Goal: Task Accomplishment & Management: Manage account settings

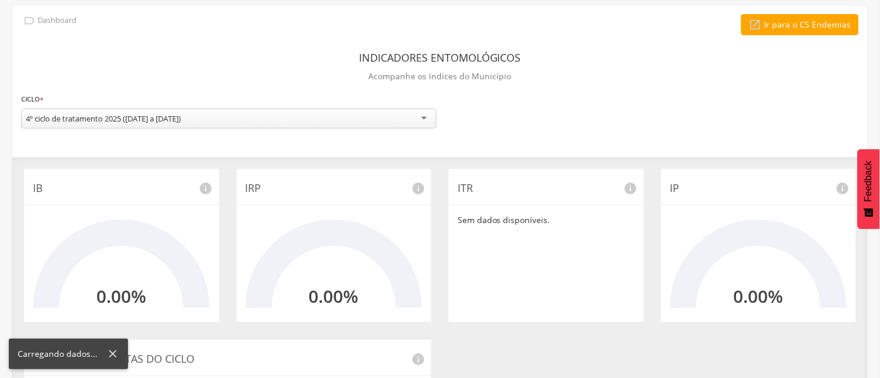
scroll to position [65, 0]
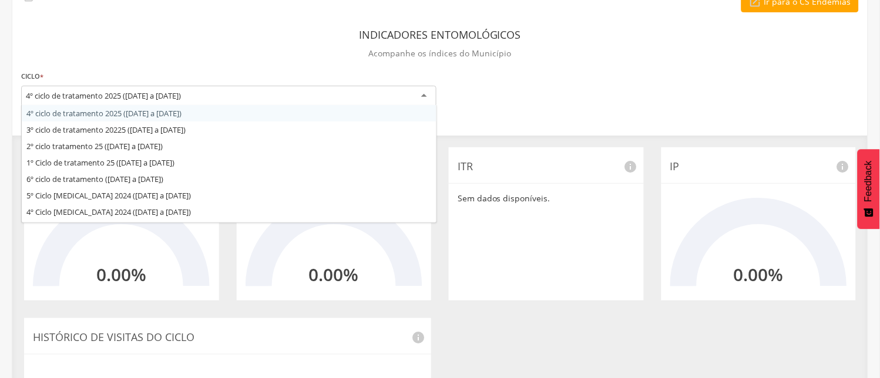
click at [420, 96] on div "4º ciclo de tratamento 2025 ([DATE] a [DATE])" at bounding box center [228, 96] width 415 height 21
click at [423, 95] on div "4º ciclo de tratamento 2025 ([DATE] a [DATE])" at bounding box center [228, 96] width 415 height 21
click at [424, 96] on div "4º ciclo de tratamento 2025 ([DATE] a [DATE])" at bounding box center [228, 96] width 415 height 21
click at [160, 39] on div "Indicadores Entomológicos Acompanhe os índices do Município" at bounding box center [440, 45] width 838 height 43
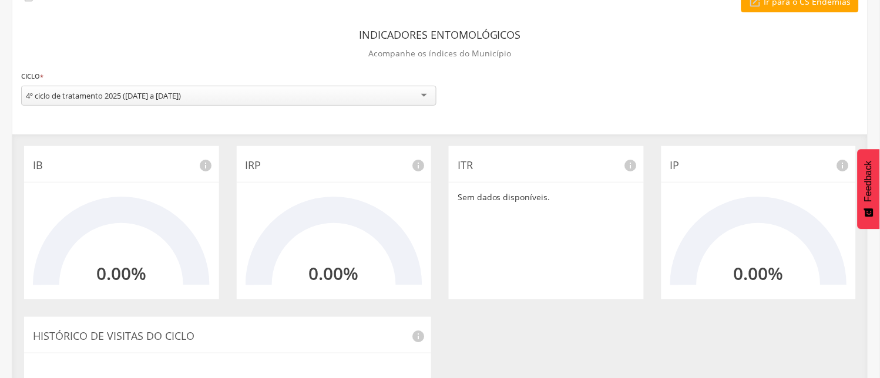
scroll to position [0, 0]
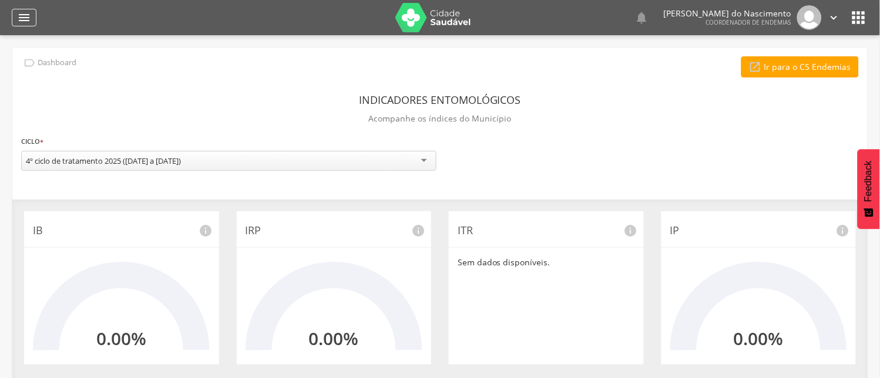
click at [27, 20] on icon "" at bounding box center [24, 18] width 14 height 14
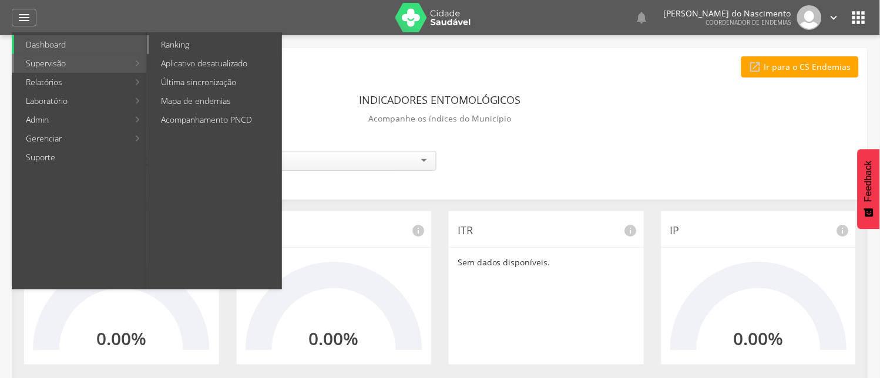
click at [175, 42] on link "Ranking" at bounding box center [215, 44] width 132 height 19
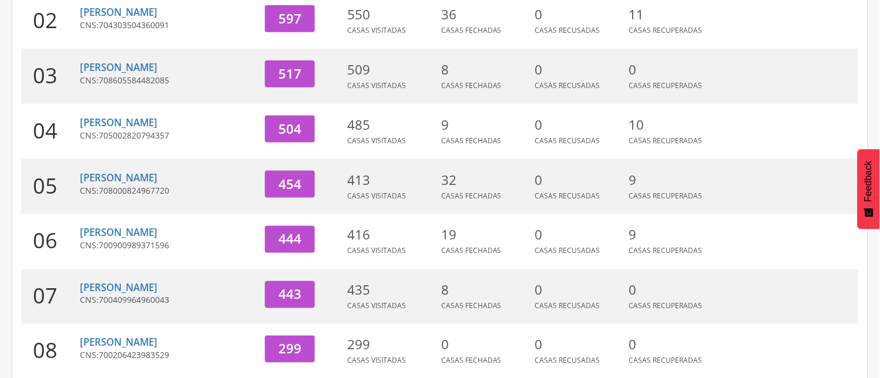
scroll to position [242, 0]
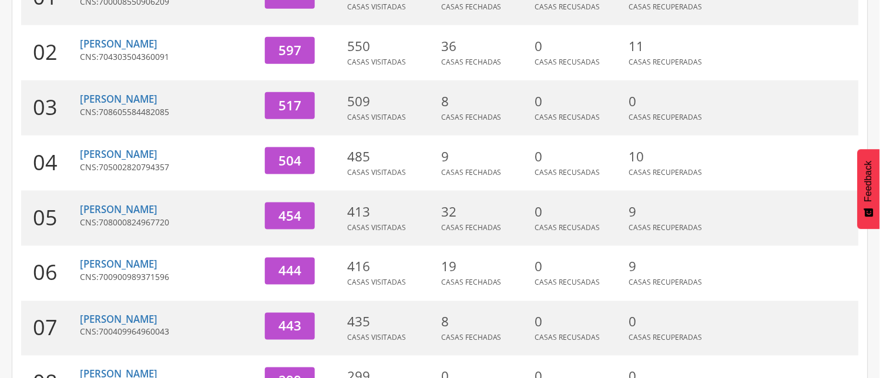
click at [166, 162] on span "705002820794357" at bounding box center [134, 167] width 71 height 11
click at [136, 155] on link "[PERSON_NAME]" at bounding box center [119, 155] width 78 height 14
type input "**********"
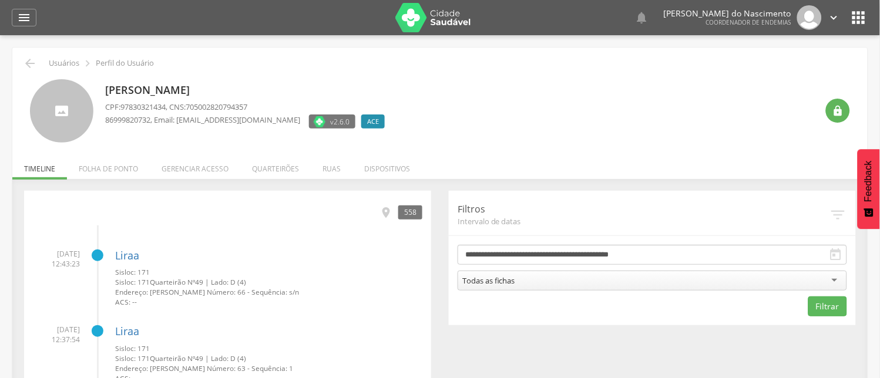
click at [837, 253] on icon "" at bounding box center [836, 255] width 14 height 14
click at [839, 253] on icon "" at bounding box center [836, 255] width 14 height 14
click at [835, 280] on div "Todas as fichas" at bounding box center [653, 281] width 390 height 20
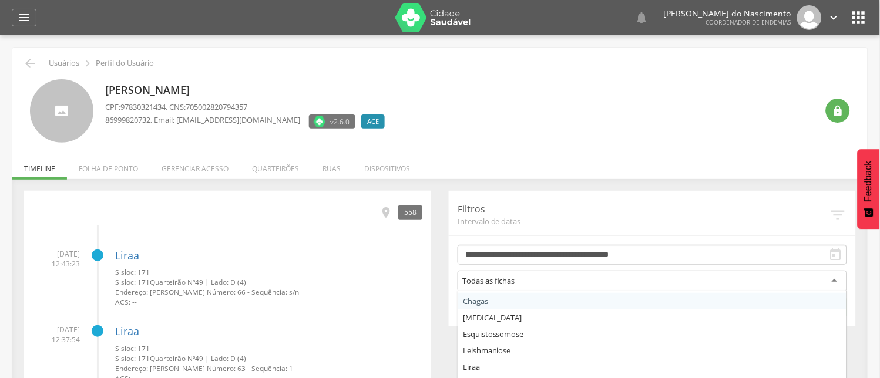
scroll to position [65, 0]
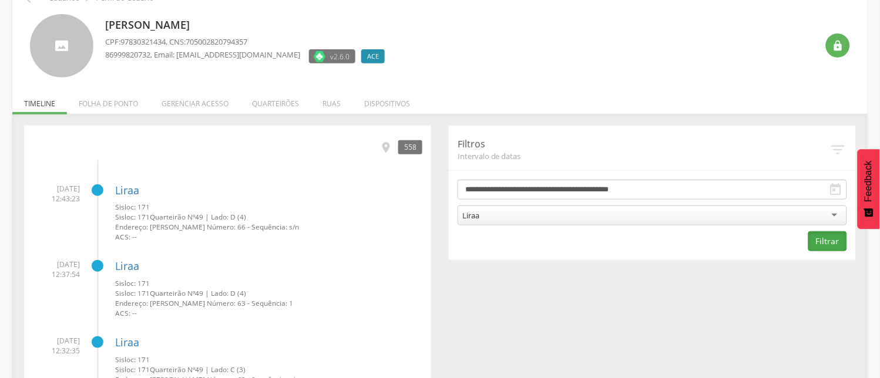
click at [830, 238] on button "Filtrar" at bounding box center [828, 242] width 39 height 20
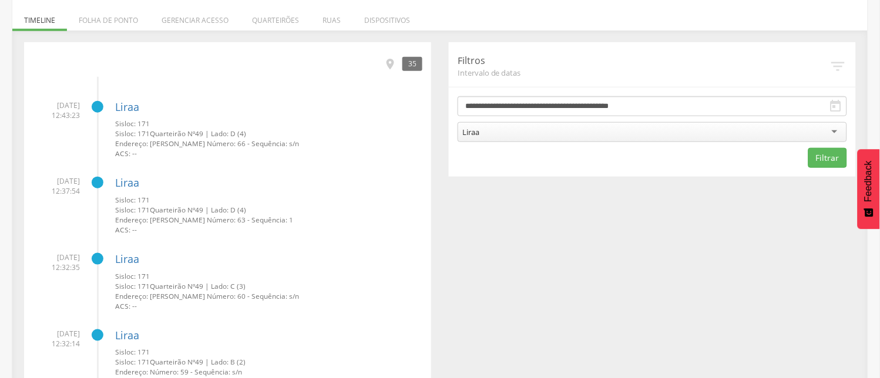
scroll to position [0, 0]
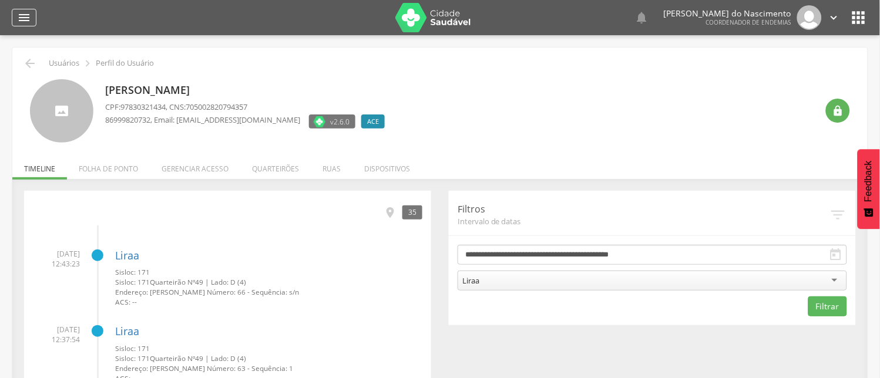
click at [21, 14] on icon "" at bounding box center [24, 18] width 14 height 14
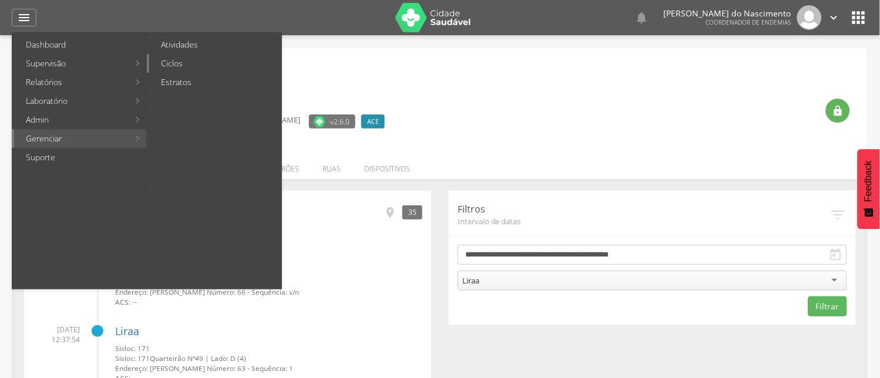
click at [173, 62] on link "Ciclos" at bounding box center [215, 63] width 132 height 19
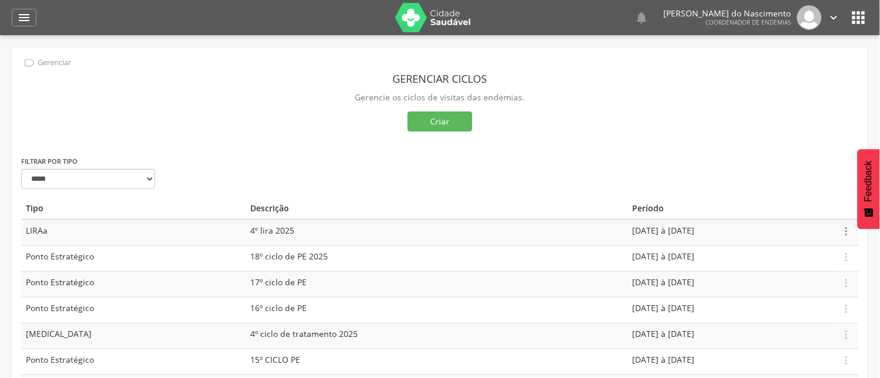
click at [844, 229] on icon "" at bounding box center [846, 231] width 13 height 13
click at [780, 196] on link "Editar" at bounding box center [806, 197] width 93 height 15
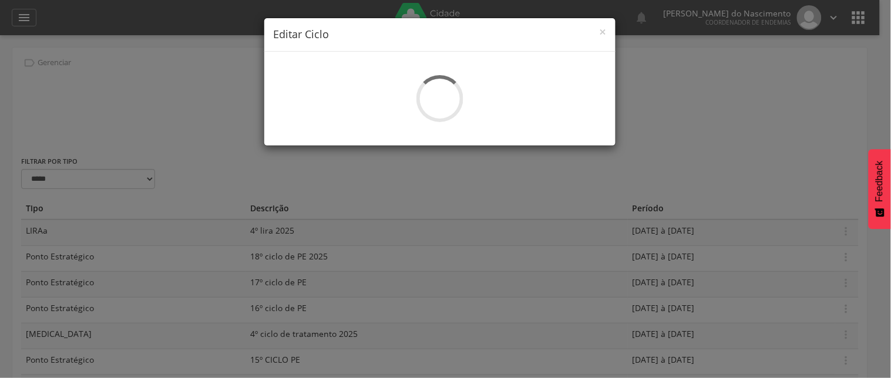
select select "*"
type input "**********"
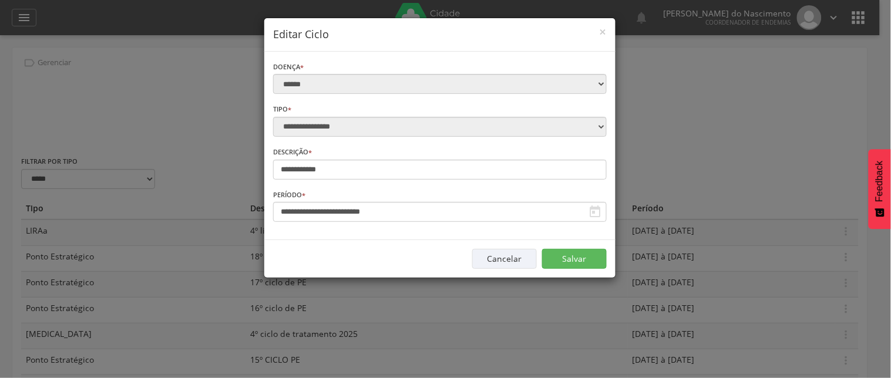
click at [748, 149] on div "**********" at bounding box center [445, 189] width 891 height 378
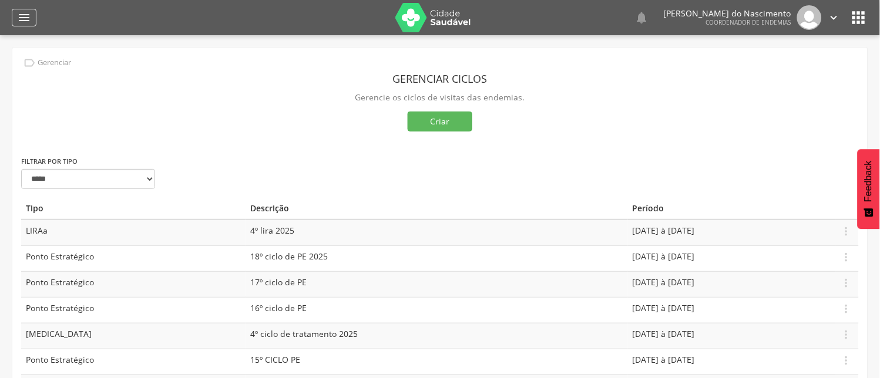
click at [19, 18] on icon "" at bounding box center [24, 18] width 14 height 14
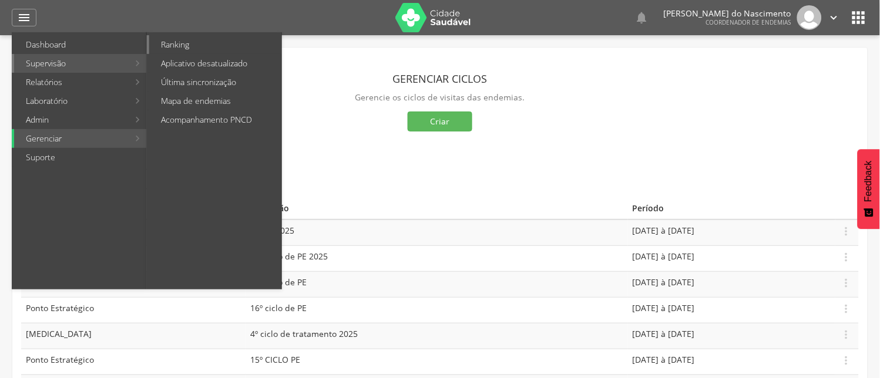
click at [171, 47] on link "Ranking" at bounding box center [215, 44] width 132 height 19
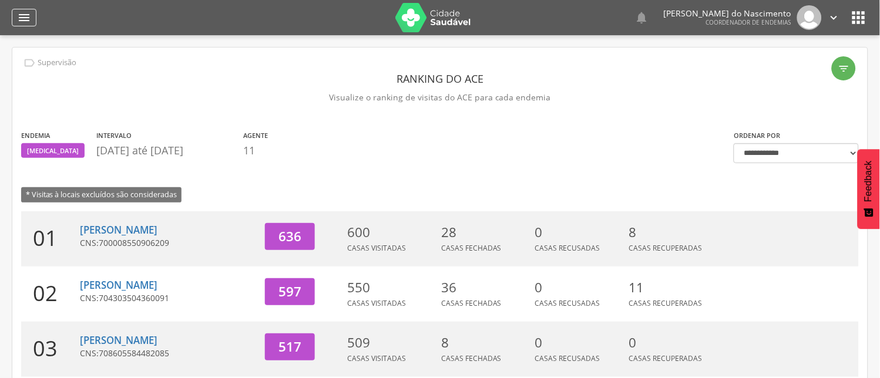
click at [24, 13] on icon "" at bounding box center [24, 18] width 14 height 14
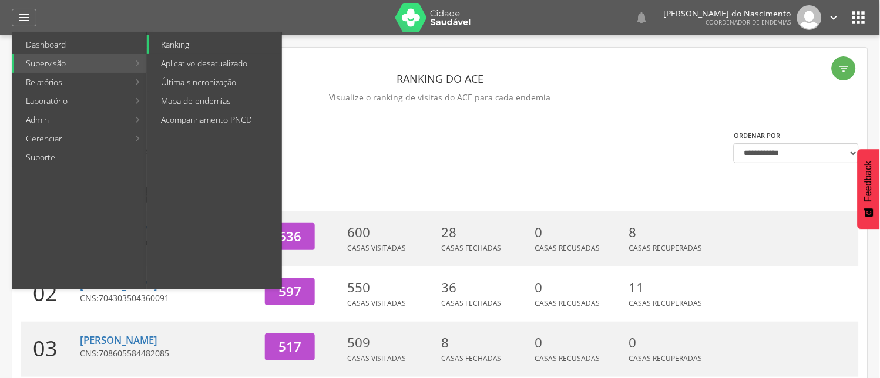
click at [177, 42] on link "Ranking" at bounding box center [215, 44] width 132 height 19
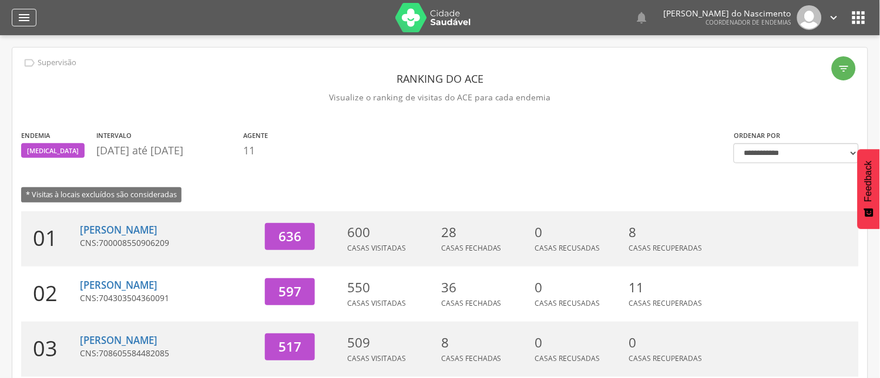
click at [20, 12] on icon "" at bounding box center [24, 18] width 14 height 14
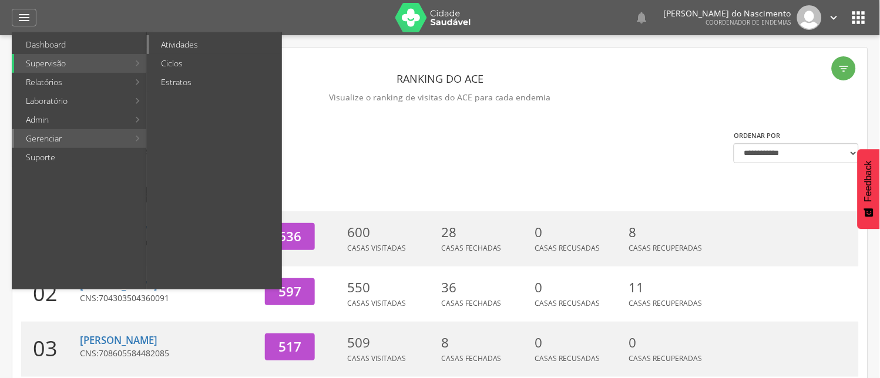
click at [180, 44] on link "Atividades" at bounding box center [215, 44] width 132 height 19
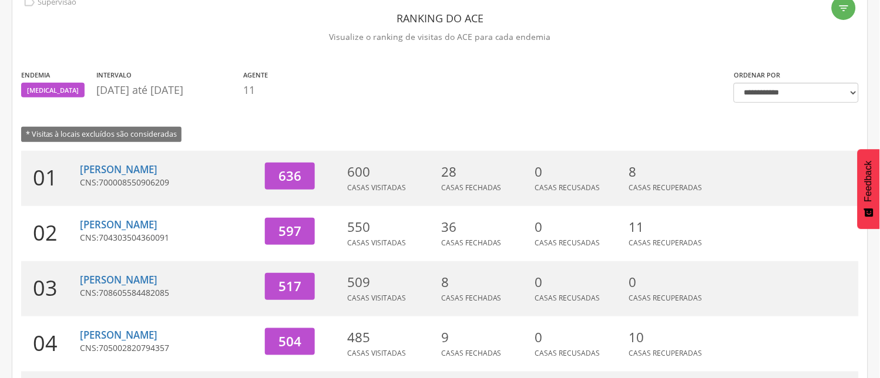
scroll to position [130, 0]
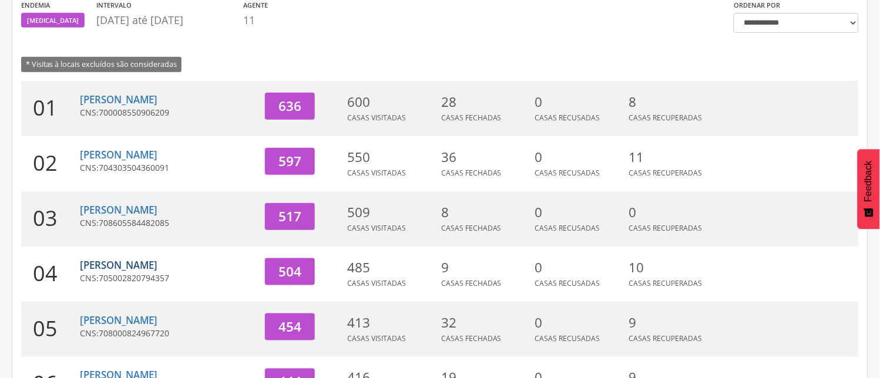
click at [129, 267] on link "[PERSON_NAME]" at bounding box center [119, 266] width 78 height 14
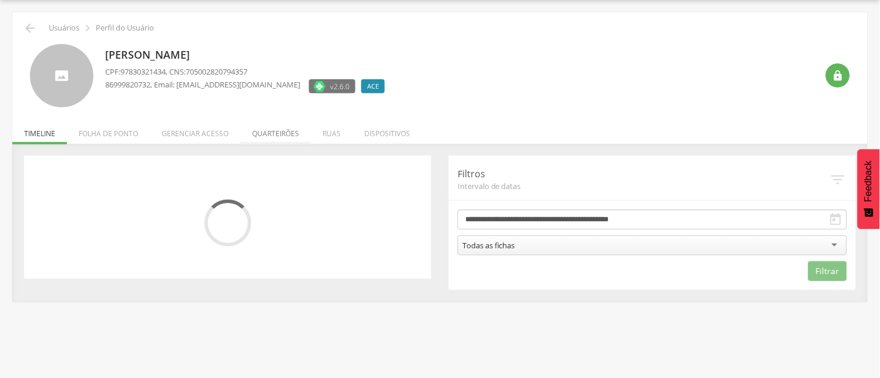
click at [271, 130] on li "Quarteirões" at bounding box center [275, 131] width 71 height 28
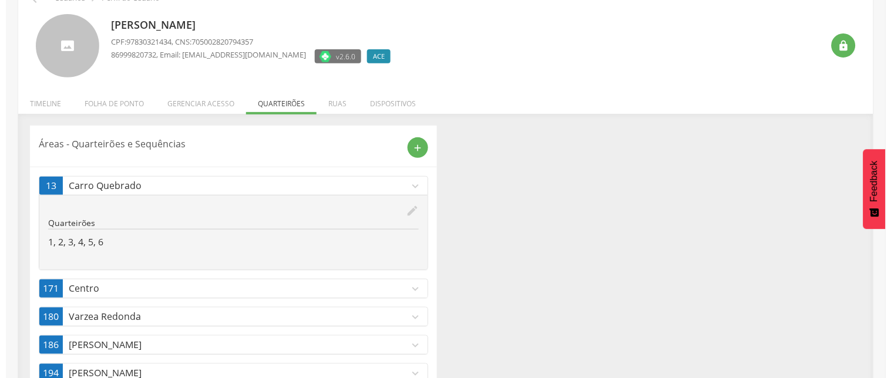
scroll to position [103, 0]
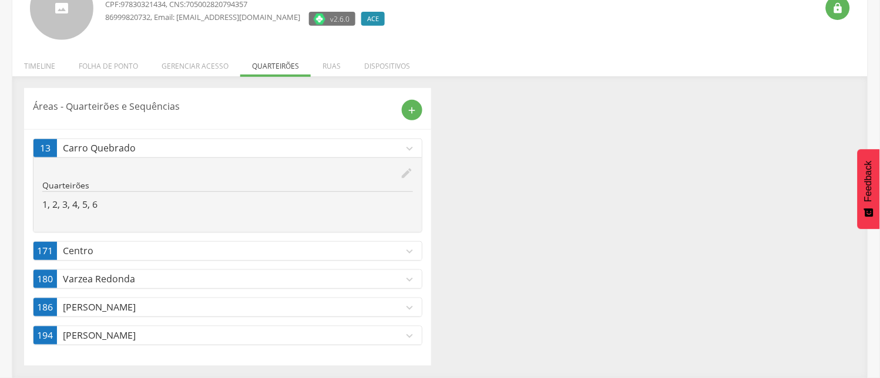
click at [409, 249] on icon "expand_more" at bounding box center [409, 251] width 13 height 13
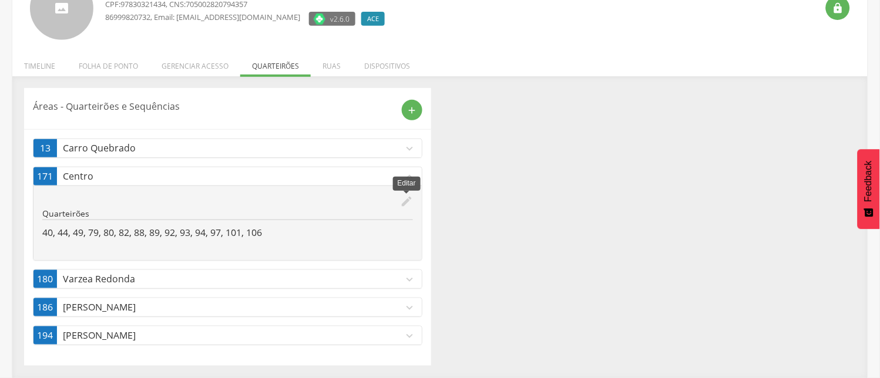
click at [404, 200] on icon "edit" at bounding box center [406, 201] width 13 height 13
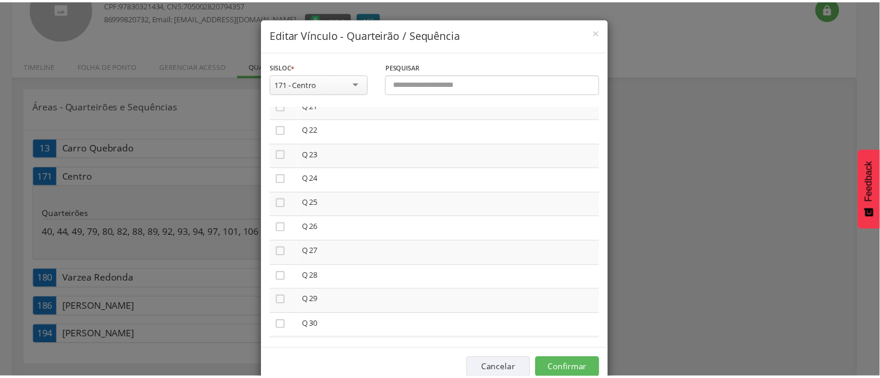
scroll to position [588, 0]
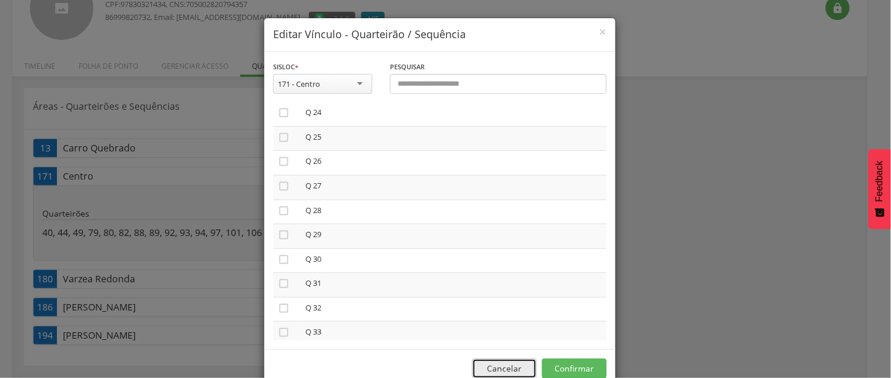
click at [500, 368] on button "Cancelar" at bounding box center [504, 369] width 65 height 20
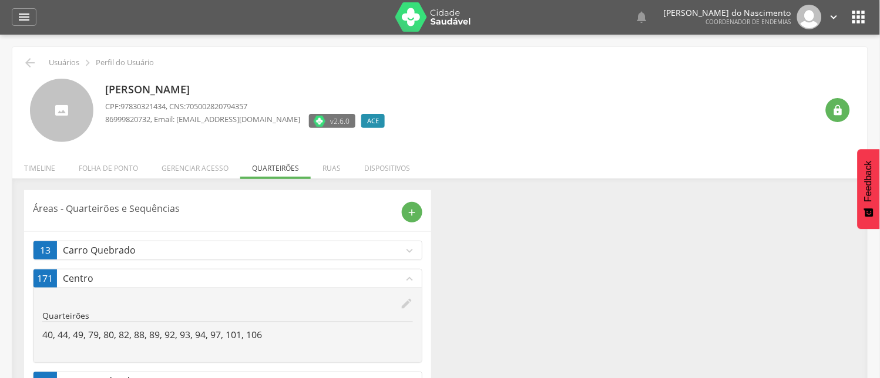
scroll to position [0, 0]
click at [27, 61] on icon "" at bounding box center [30, 63] width 14 height 14
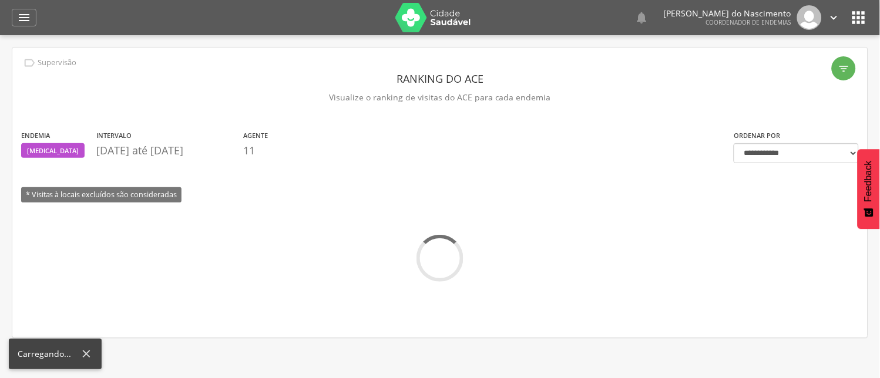
scroll to position [35, 0]
